Goal: Information Seeking & Learning: Learn about a topic

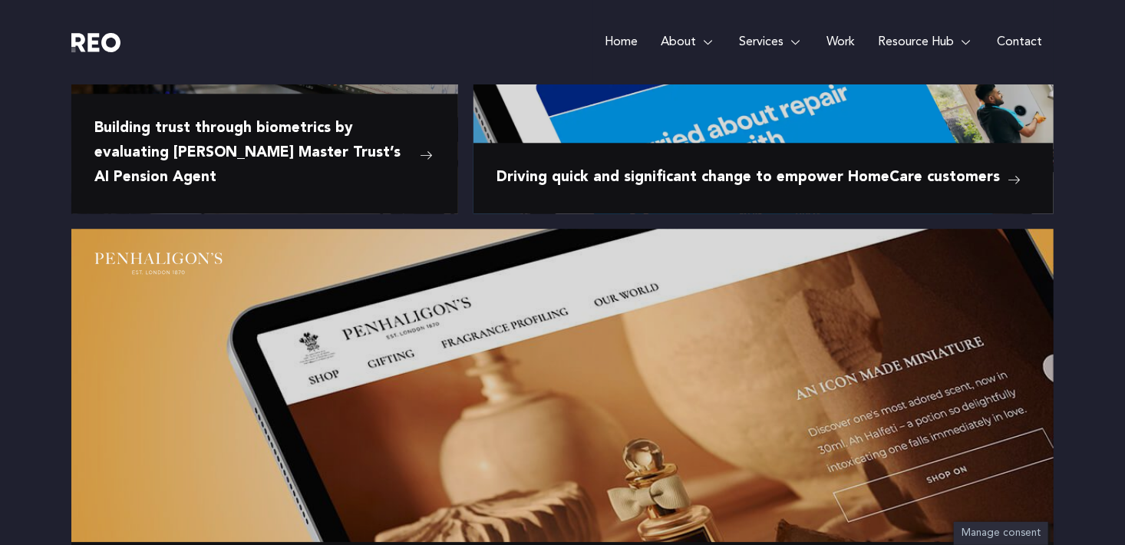
scroll to position [1919, 0]
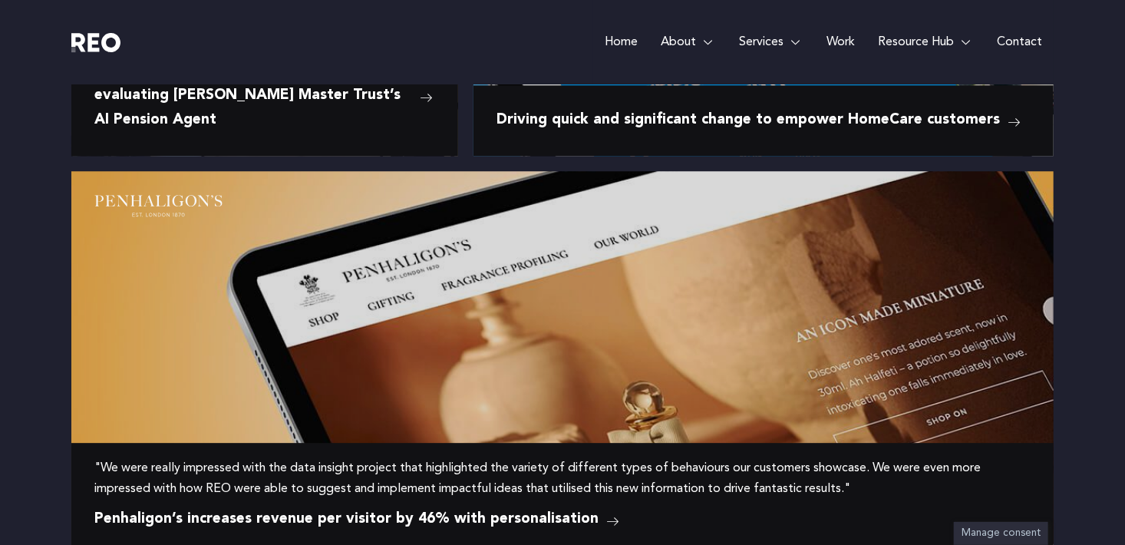
click at [512, 325] on img at bounding box center [378, 364] width 614 height 386
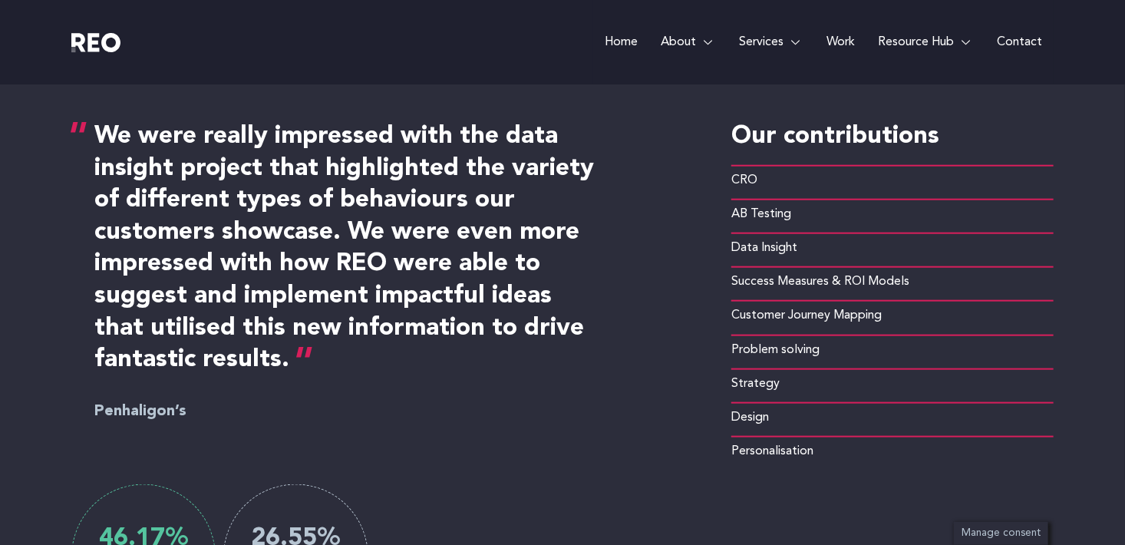
scroll to position [1074, 0]
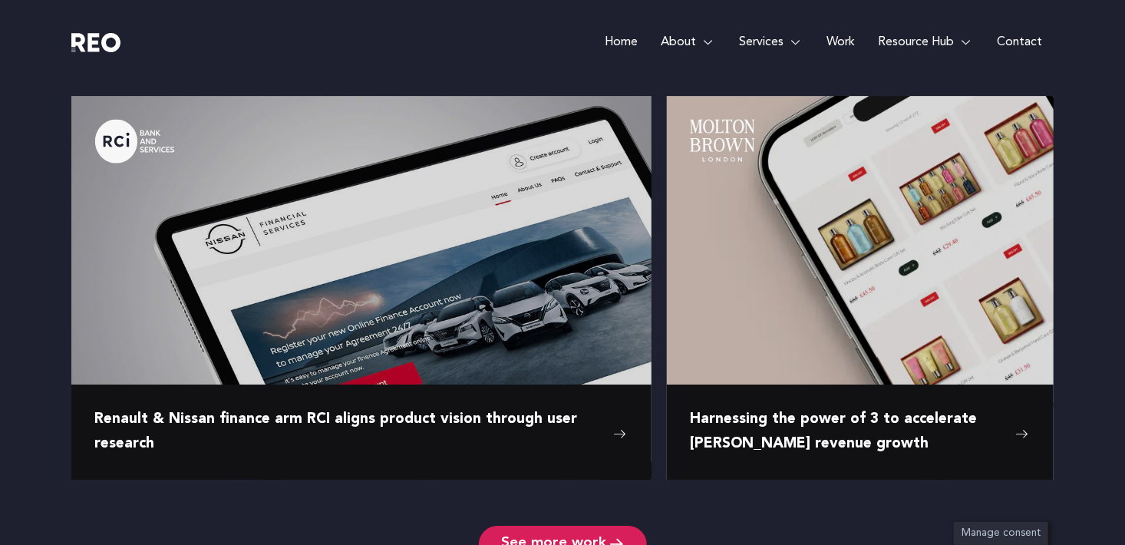
scroll to position [2533, 0]
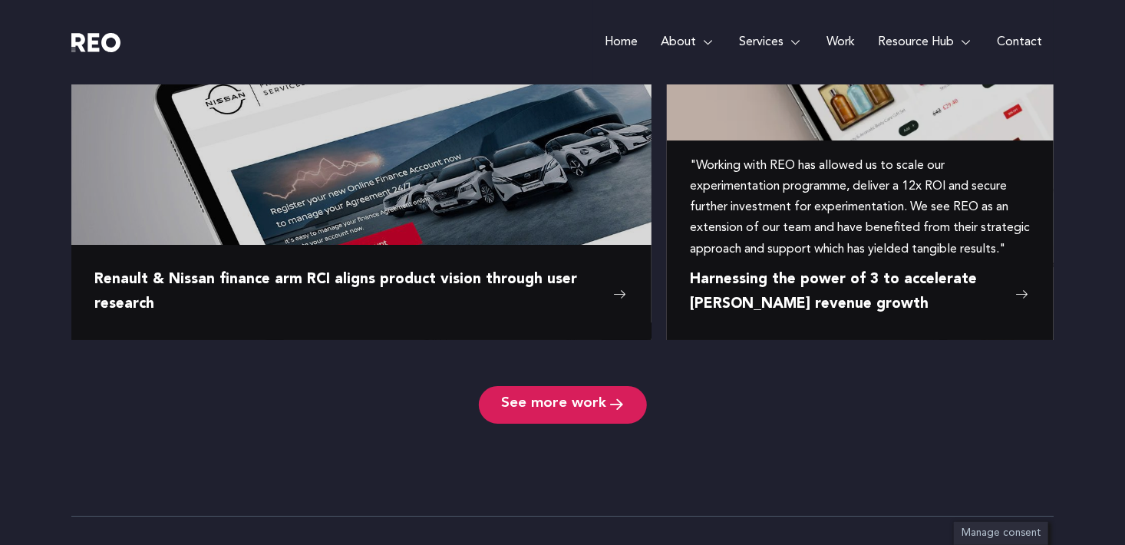
click at [1014, 279] on link "Harnessing the power of 3 to accelerate [PERSON_NAME] revenue growth" at bounding box center [860, 293] width 341 height 50
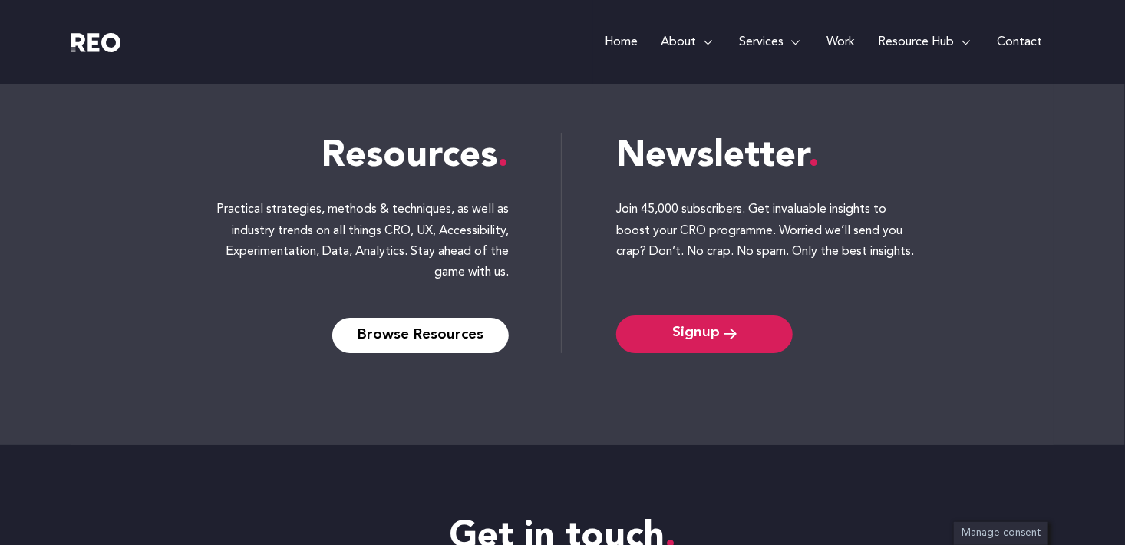
scroll to position [5603, 0]
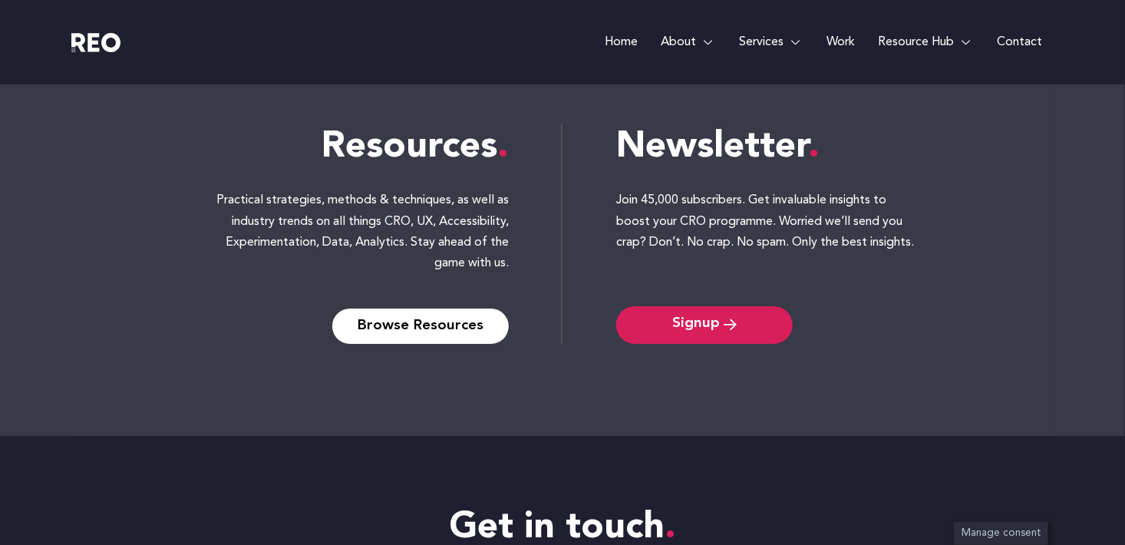
click at [1091, 276] on div "Resources Practical strategies, methods & techniques, as well as industry trend…" at bounding box center [562, 233] width 1125 height 404
